Goal: Task Accomplishment & Management: Manage account settings

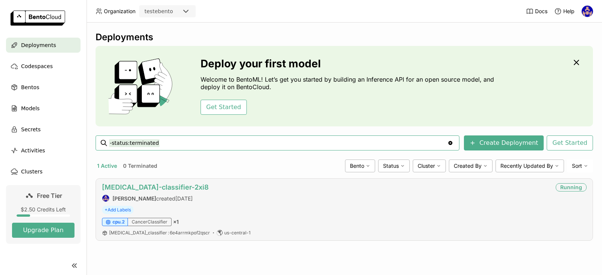
click at [149, 187] on link "[MEDICAL_DATA]-classifier-2xi8" at bounding box center [155, 187] width 107 height 8
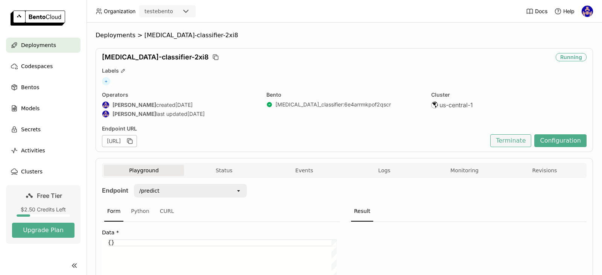
click at [516, 141] on button "Terminate" at bounding box center [510, 140] width 41 height 13
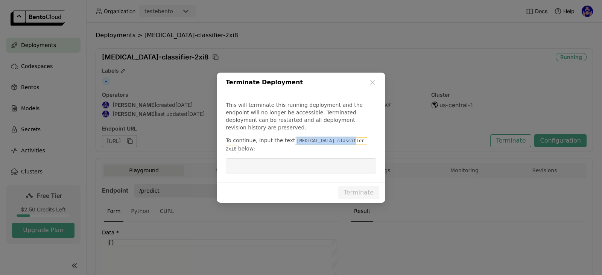
drag, startPoint x: 344, startPoint y: 143, endPoint x: 290, endPoint y: 142, distance: 54.9
click at [290, 142] on code "[MEDICAL_DATA]-classifier-2xi8" at bounding box center [296, 145] width 141 height 16
copy code "[MEDICAL_DATA]-classifier-2xi8"
click at [297, 159] on input "dialog" at bounding box center [300, 166] width 141 height 14
paste input "[MEDICAL_DATA]-classifier-2xi8"
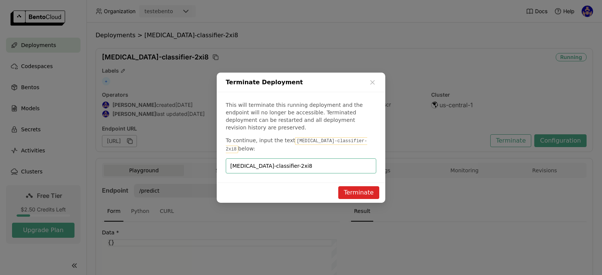
type input "[MEDICAL_DATA]-classifier-2xi8"
click at [357, 186] on button "Terminate" at bounding box center [358, 192] width 41 height 13
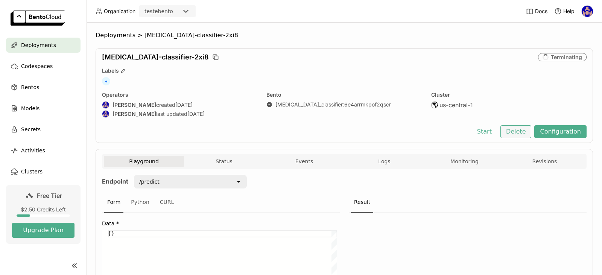
click at [523, 129] on button "Delete" at bounding box center [515, 131] width 31 height 13
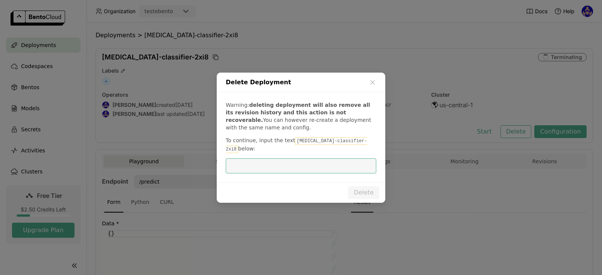
click at [335, 159] on input "dialog" at bounding box center [300, 166] width 141 height 14
type input "[MEDICAL_DATA]-classifier-2xi8"
click at [377, 186] on button "Delete" at bounding box center [363, 192] width 31 height 13
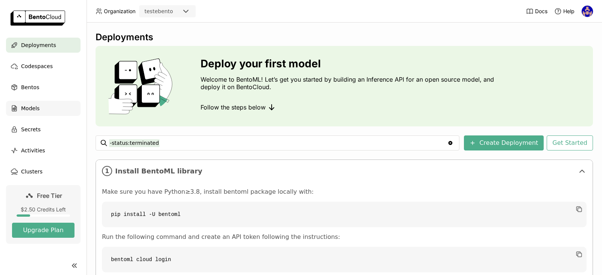
click at [32, 102] on div "Models" at bounding box center [43, 108] width 74 height 15
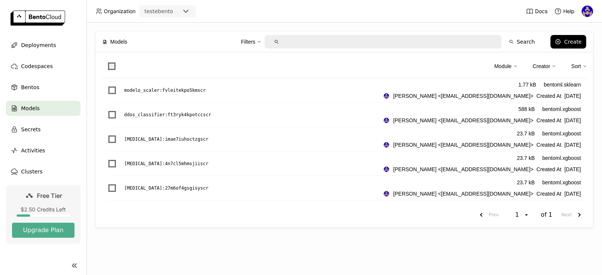
click at [109, 67] on span at bounding box center [112, 66] width 8 height 8
click at [107, 62] on input "checkbox" at bounding box center [107, 62] width 0 height 0
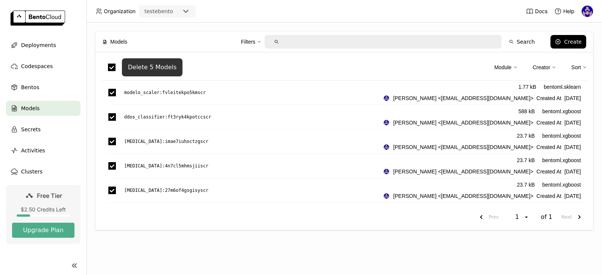
click at [166, 69] on div "Delete 5 Models" at bounding box center [152, 68] width 49 height 8
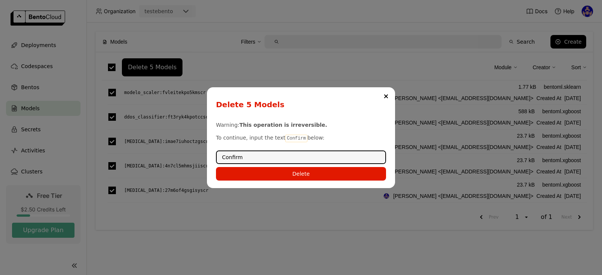
type input "Confirm"
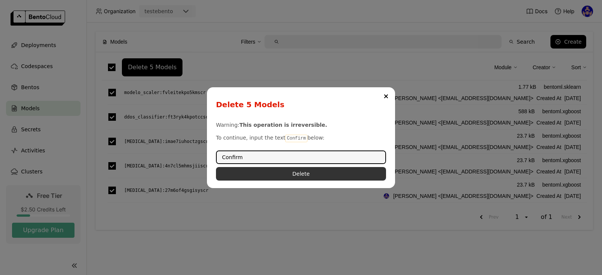
click at [294, 170] on button "Delete" at bounding box center [301, 174] width 170 height 14
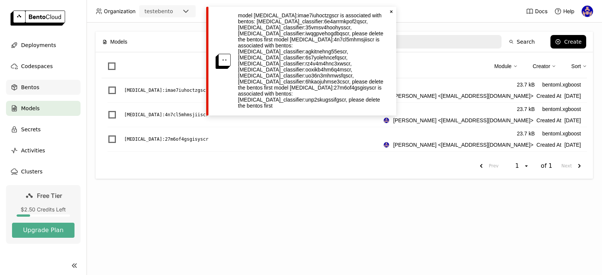
click at [34, 90] on span "Bentos" at bounding box center [30, 87] width 18 height 9
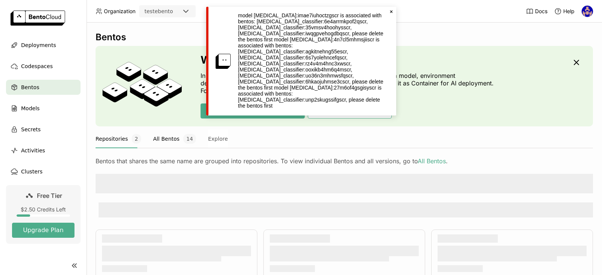
click at [165, 142] on button "All Bentos 14" at bounding box center [174, 138] width 43 height 19
